Goal: Obtain resource: Obtain resource

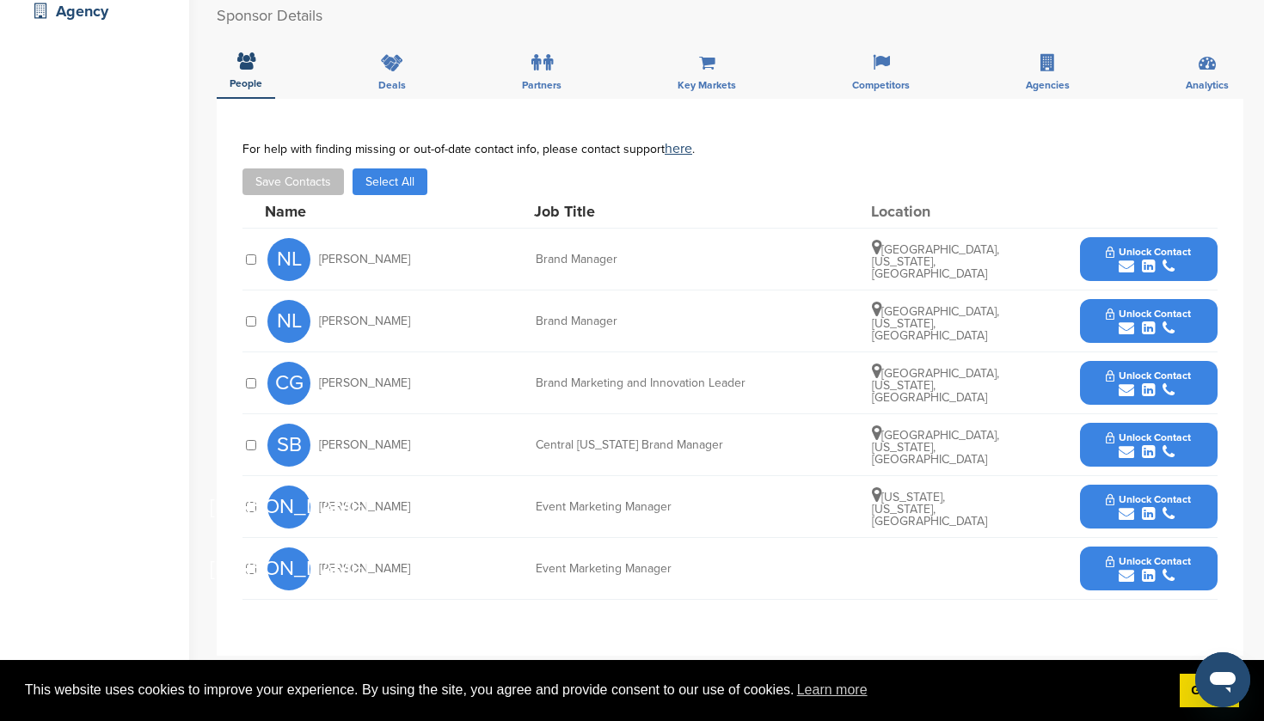
click at [1145, 432] on span "Unlock Contact" at bounding box center [1148, 438] width 85 height 12
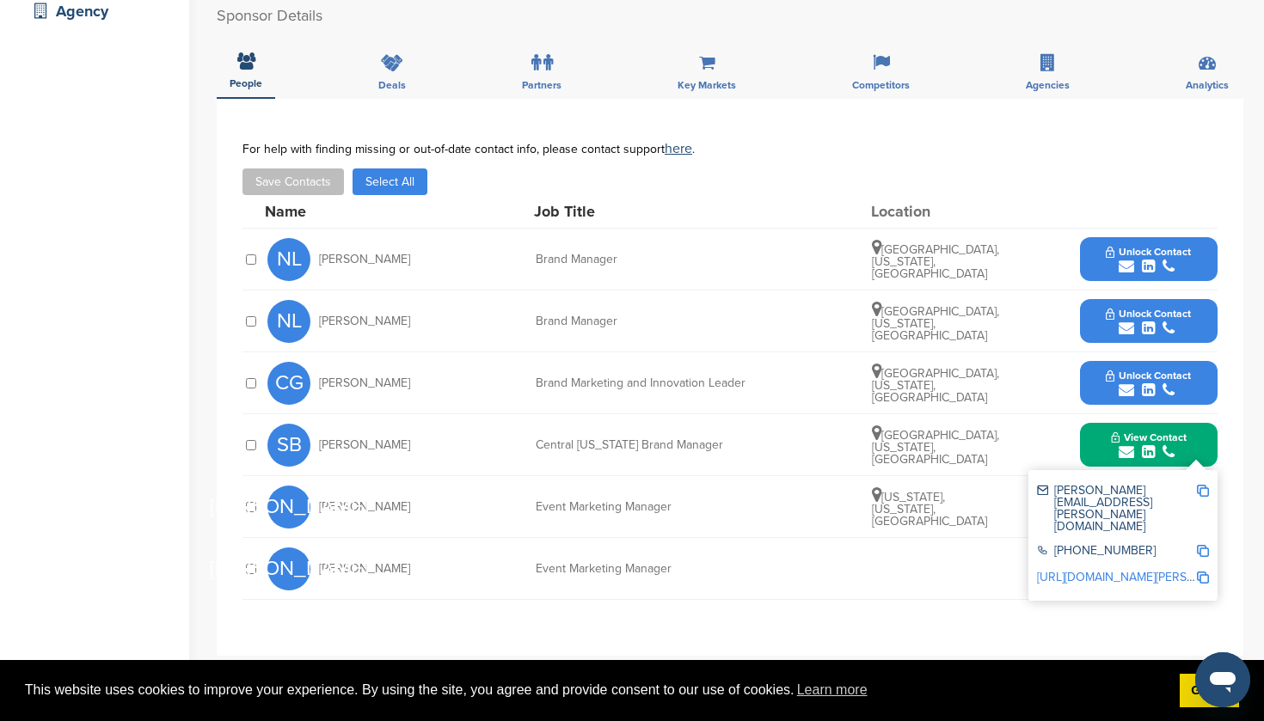
click at [1204, 485] on img at bounding box center [1203, 491] width 12 height 12
click at [1145, 234] on button "Unlock Contact" at bounding box center [1148, 260] width 126 height 52
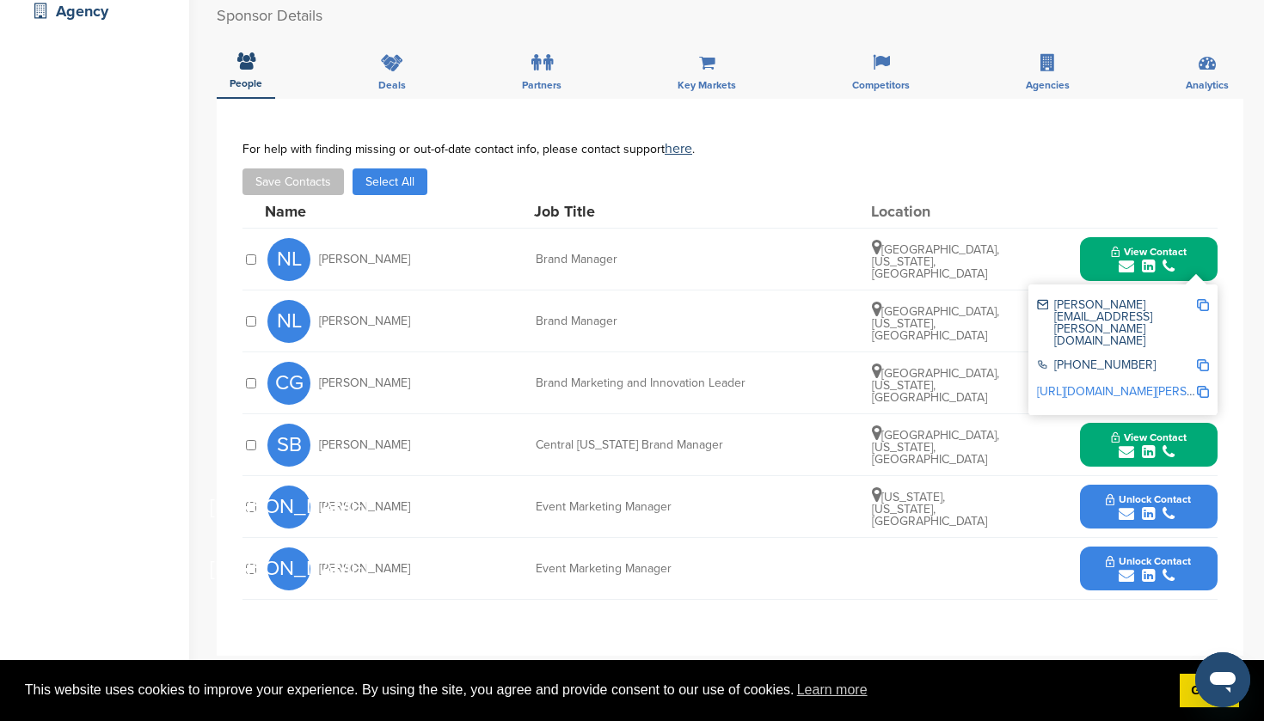
click at [1041, 169] on div "Save Contacts Select All" at bounding box center [729, 182] width 975 height 27
click at [1163, 246] on span "View Contact" at bounding box center [1149, 252] width 76 height 12
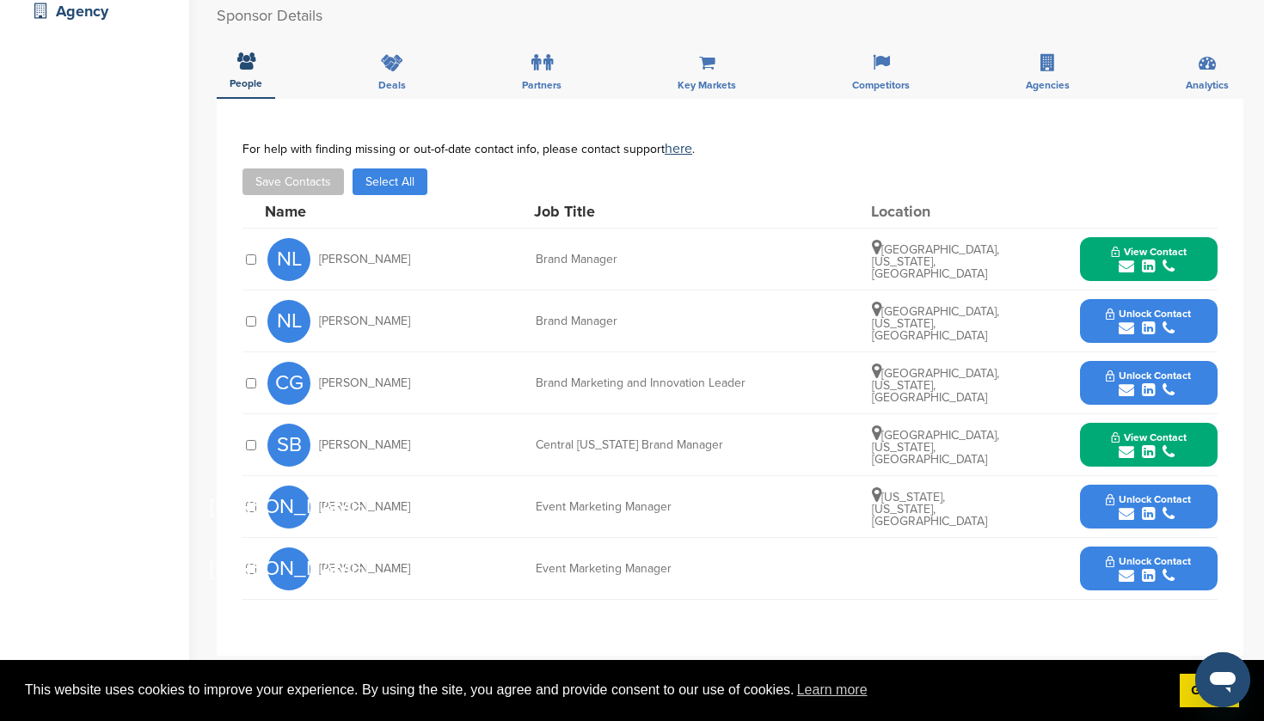
click at [1153, 308] on span "Unlock Contact" at bounding box center [1148, 314] width 85 height 12
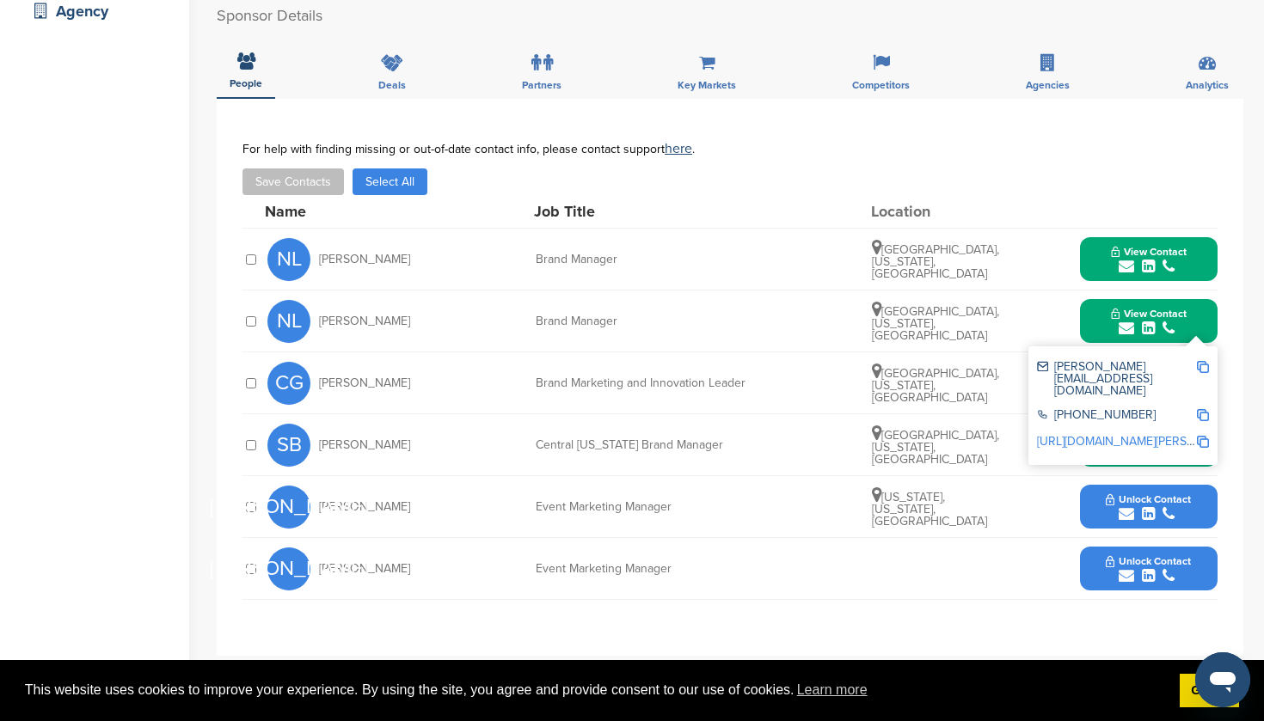
click at [1143, 259] on icon "submit" at bounding box center [1148, 266] width 13 height 15
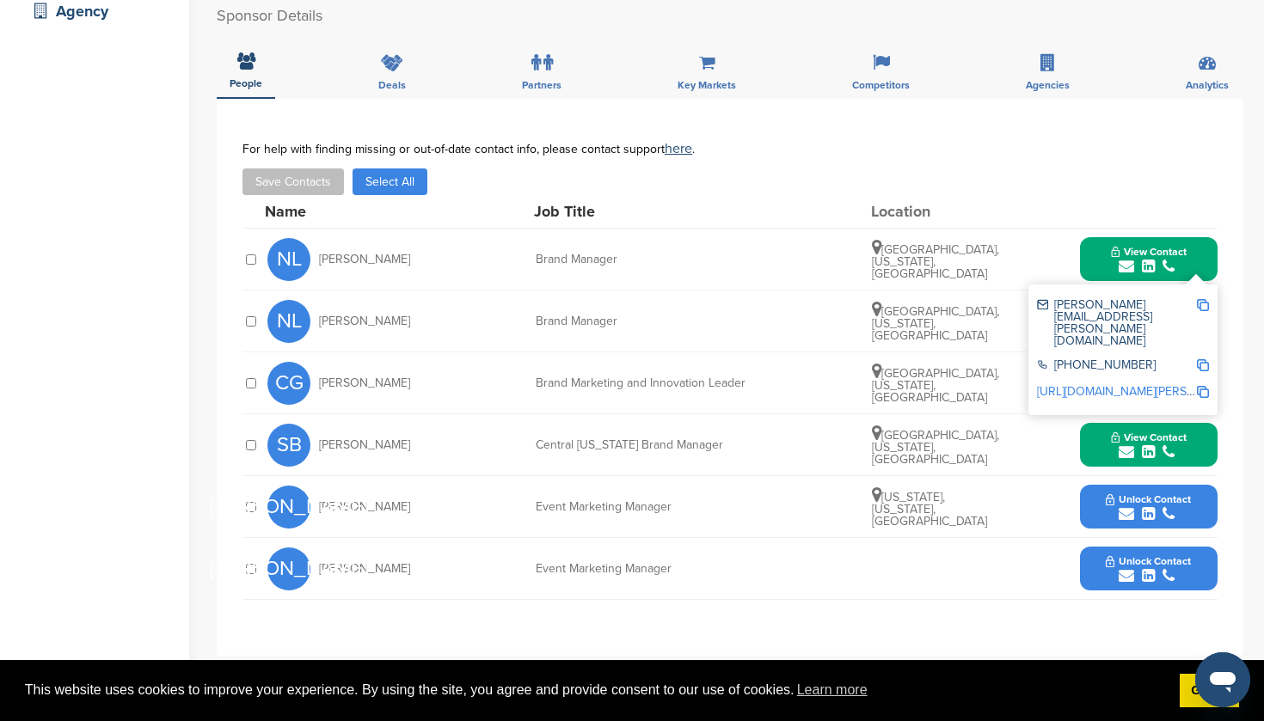
click at [1126, 432] on span "View Contact" at bounding box center [1149, 438] width 76 height 12
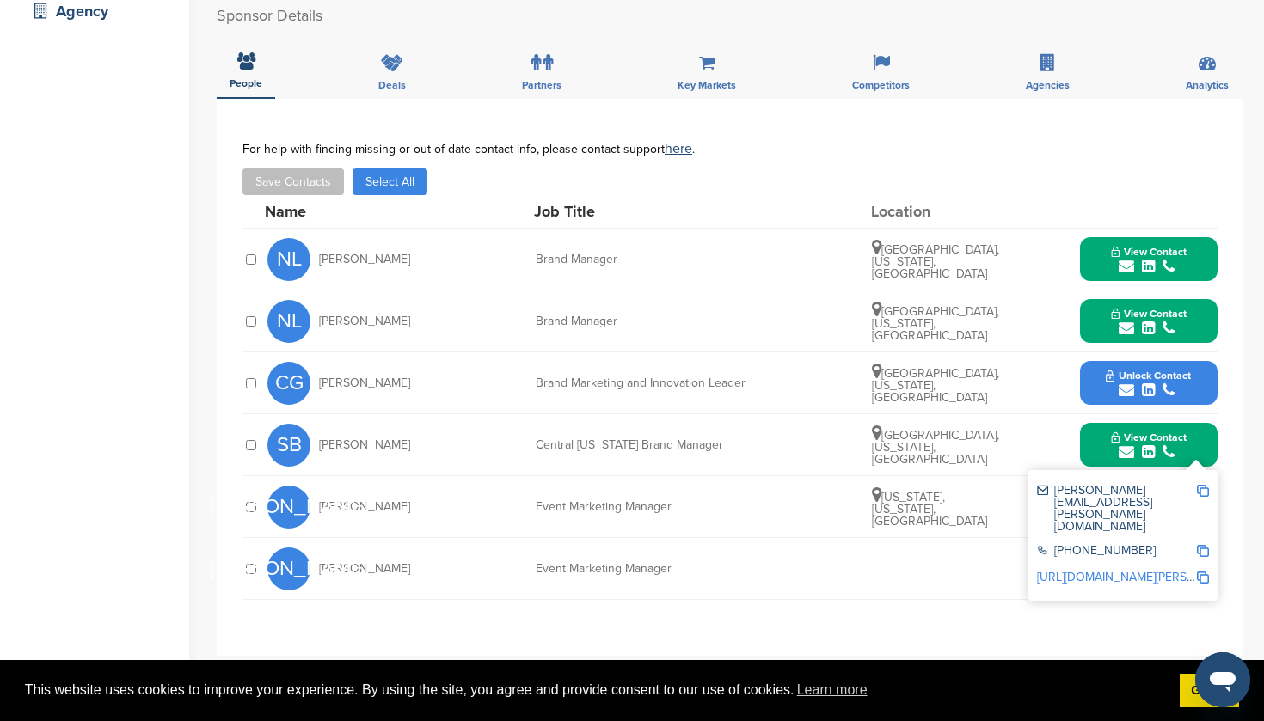
click at [1140, 259] on div "submit" at bounding box center [1149, 267] width 76 height 16
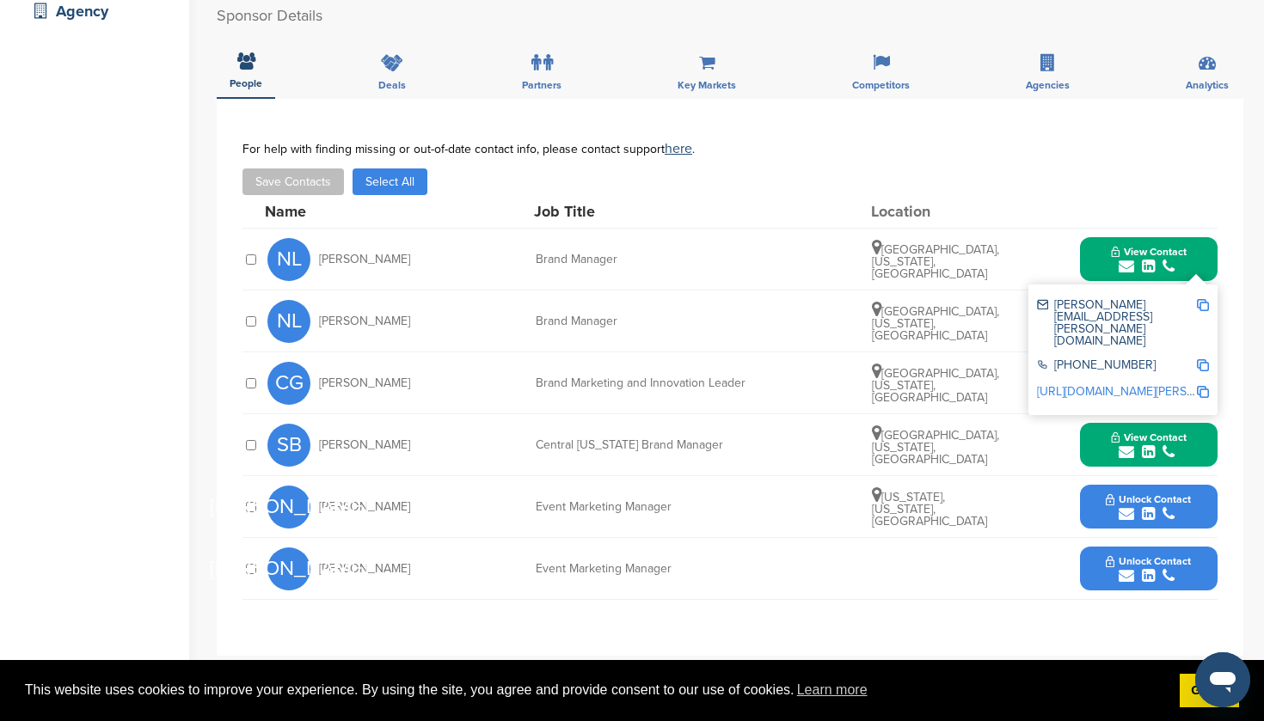
click at [1205, 299] on img at bounding box center [1203, 305] width 12 height 12
click at [1139, 482] on button "Unlock Contact" at bounding box center [1148, 508] width 126 height 52
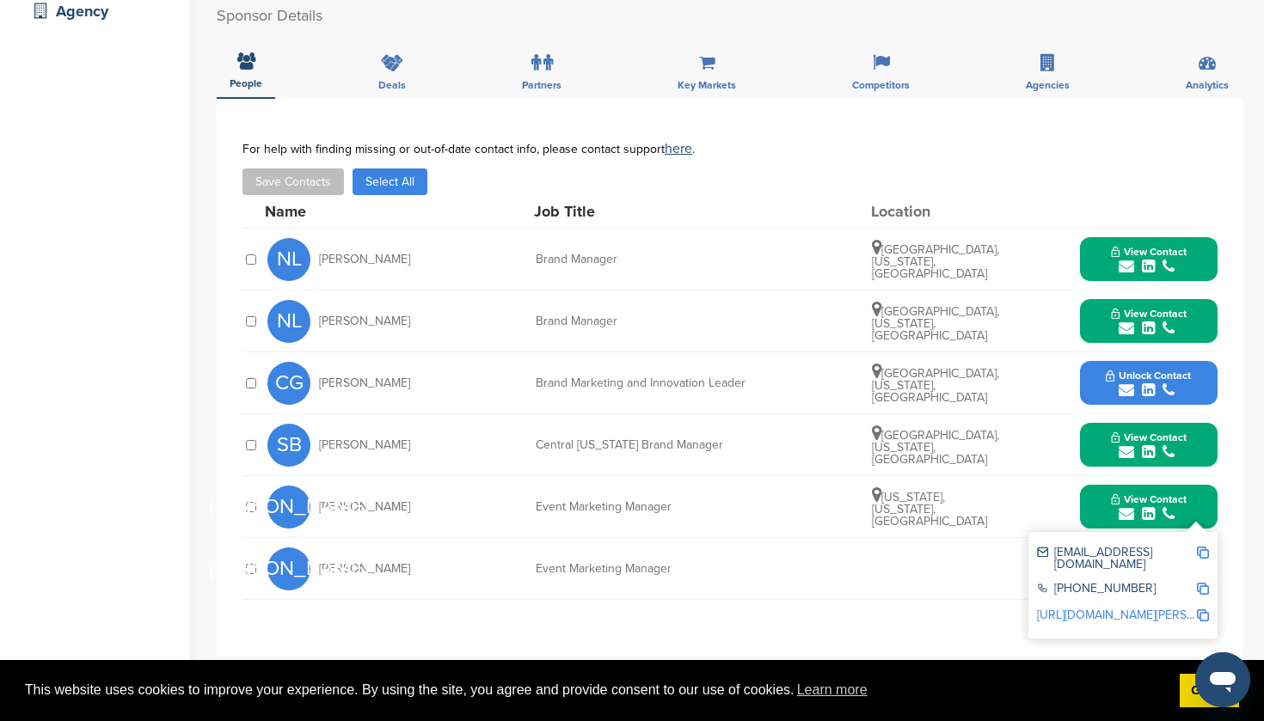
click at [1153, 494] on span "View Contact" at bounding box center [1149, 500] width 76 height 12
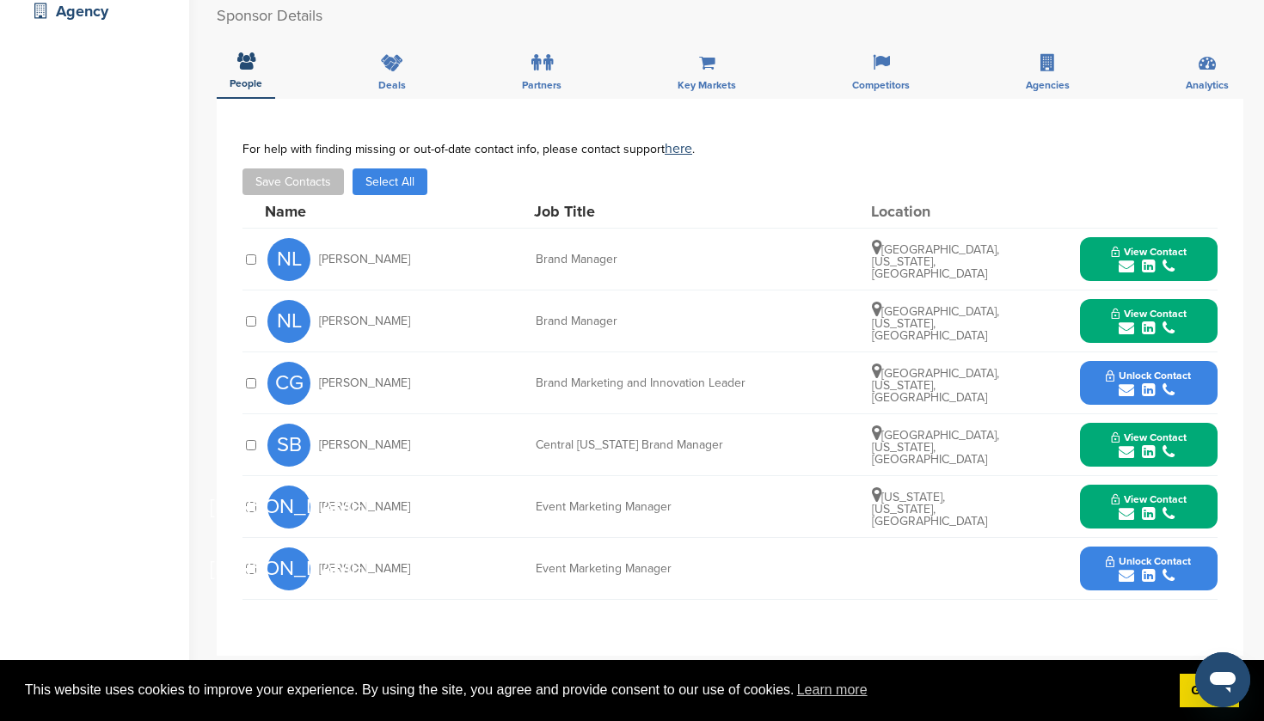
click at [1142, 568] on icon "submit" at bounding box center [1148, 575] width 13 height 15
